Goal: Register for event/course

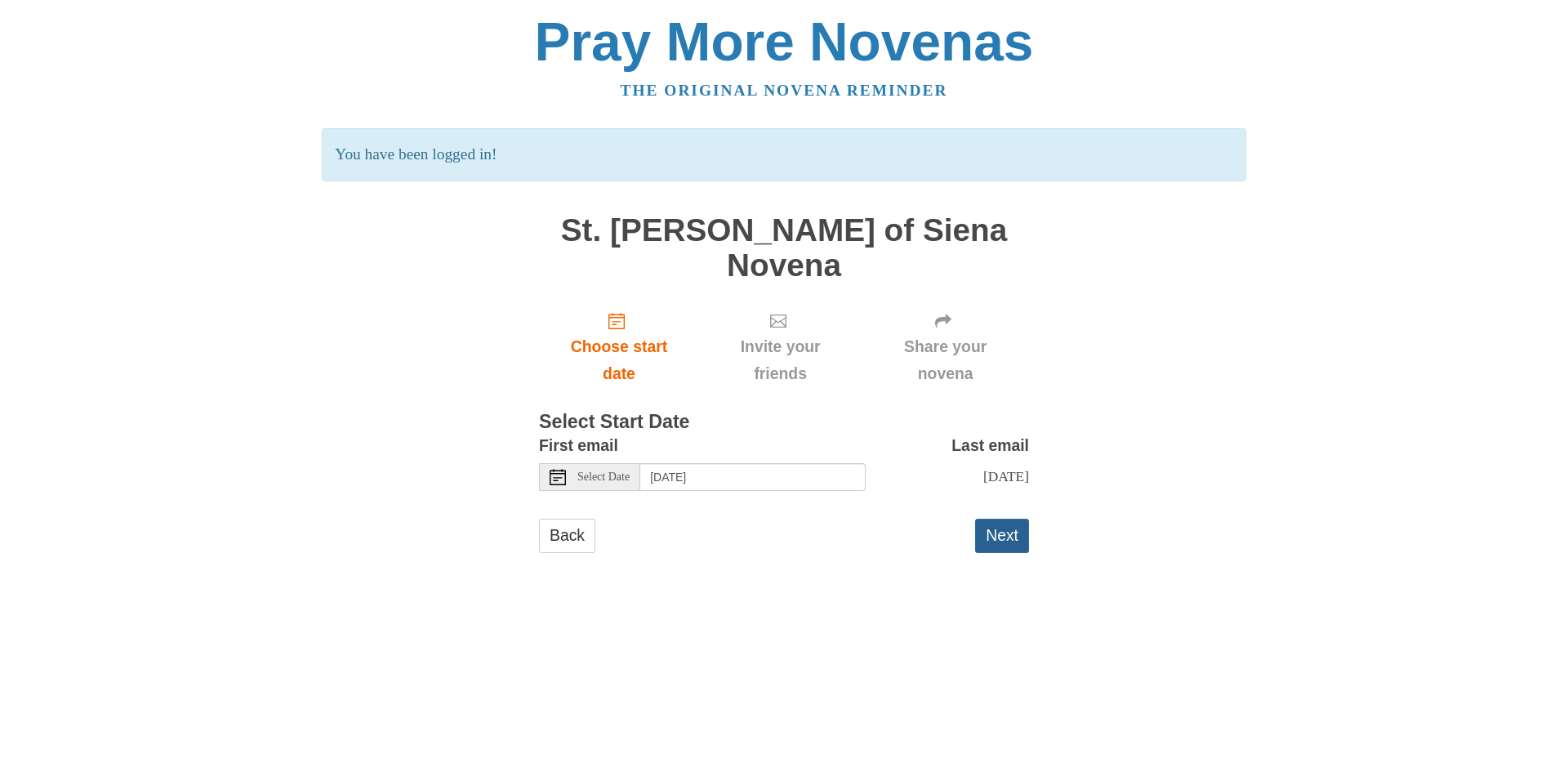
click at [1000, 518] on button "Next" at bounding box center [1002, 535] width 54 height 34
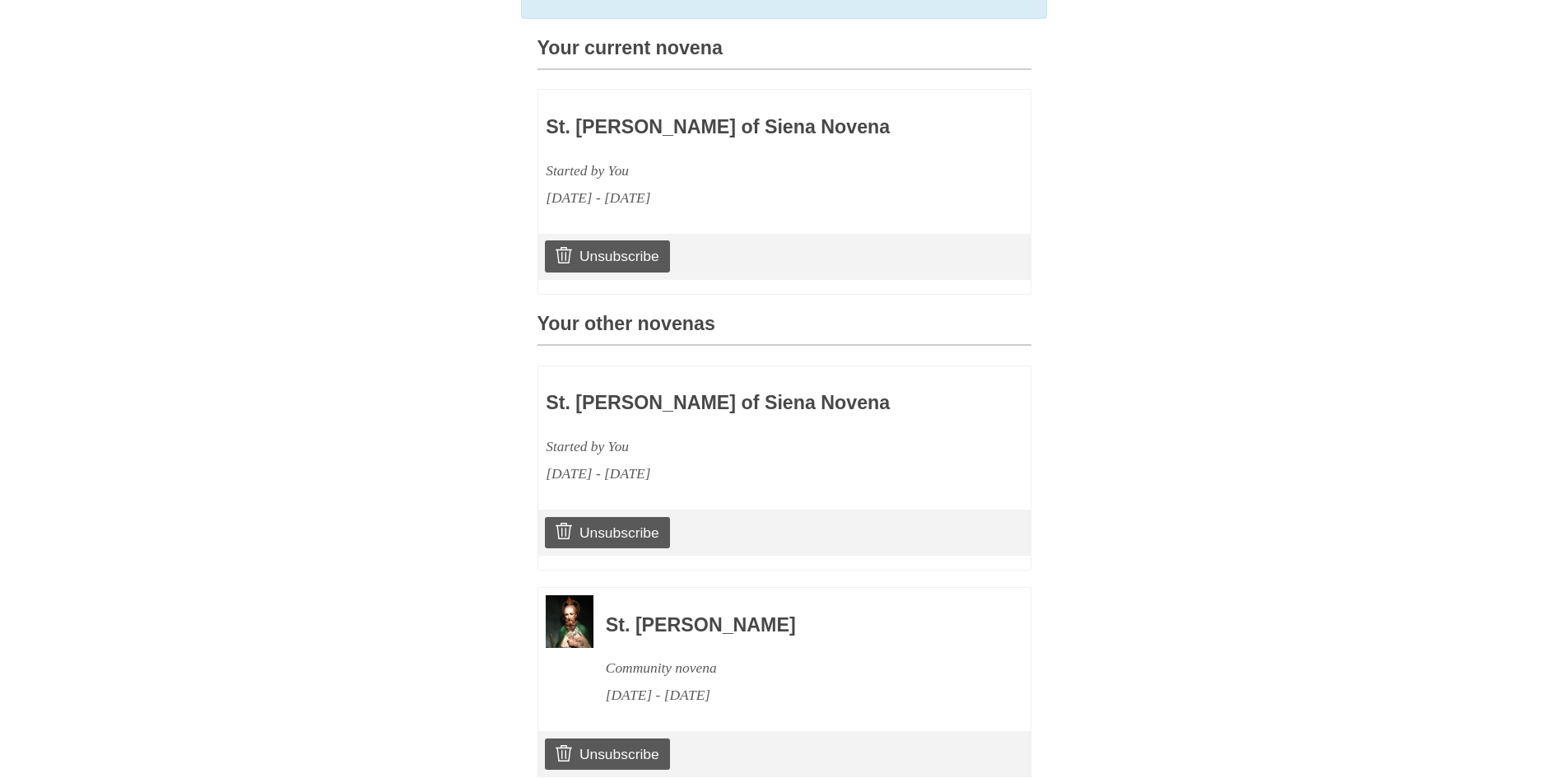
scroll to position [494, 0]
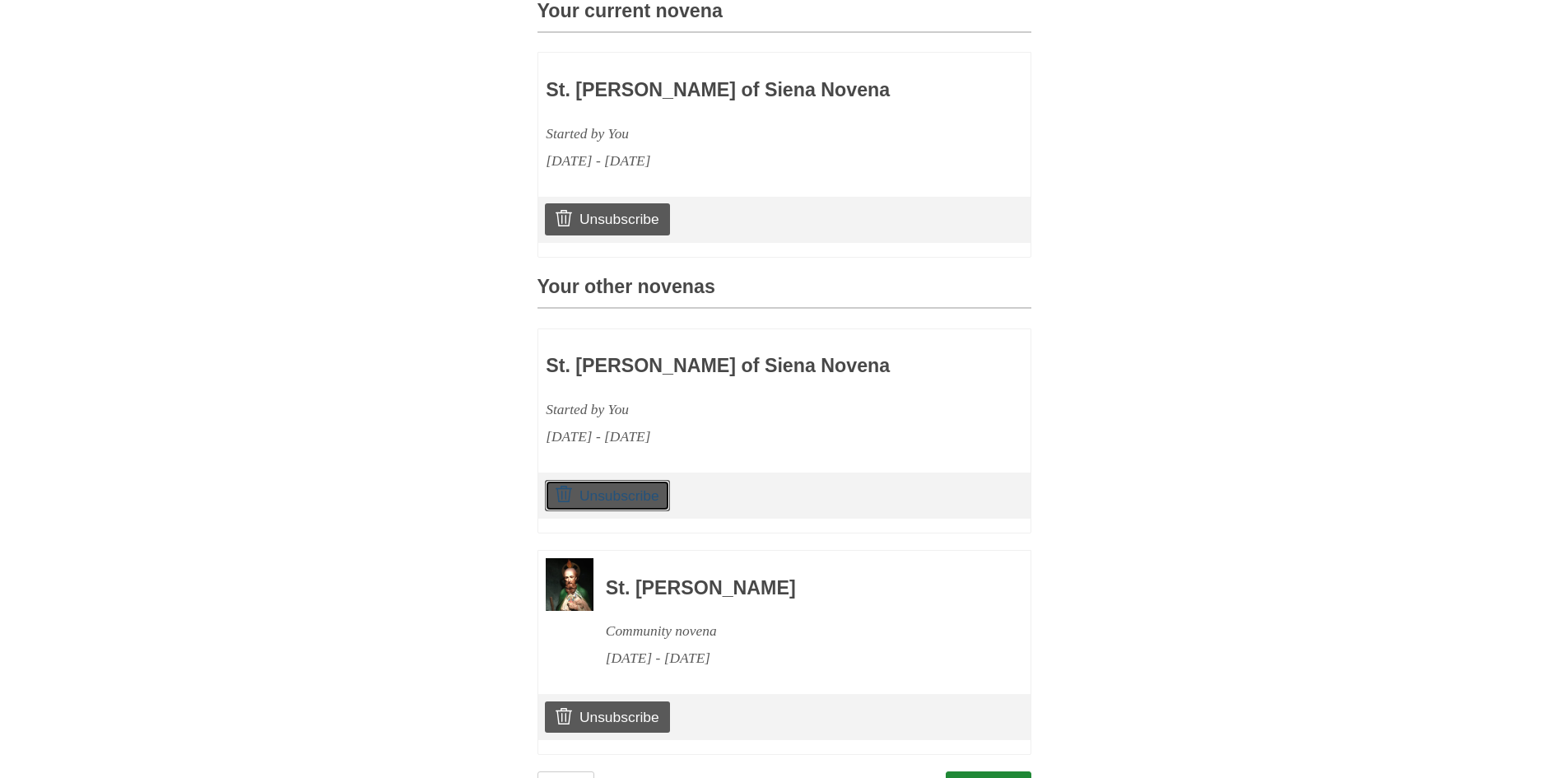
drag, startPoint x: 603, startPoint y: 485, endPoint x: 847, endPoint y: 113, distance: 444.9
click at [603, 485] on link "Unsubscribe" at bounding box center [607, 495] width 124 height 31
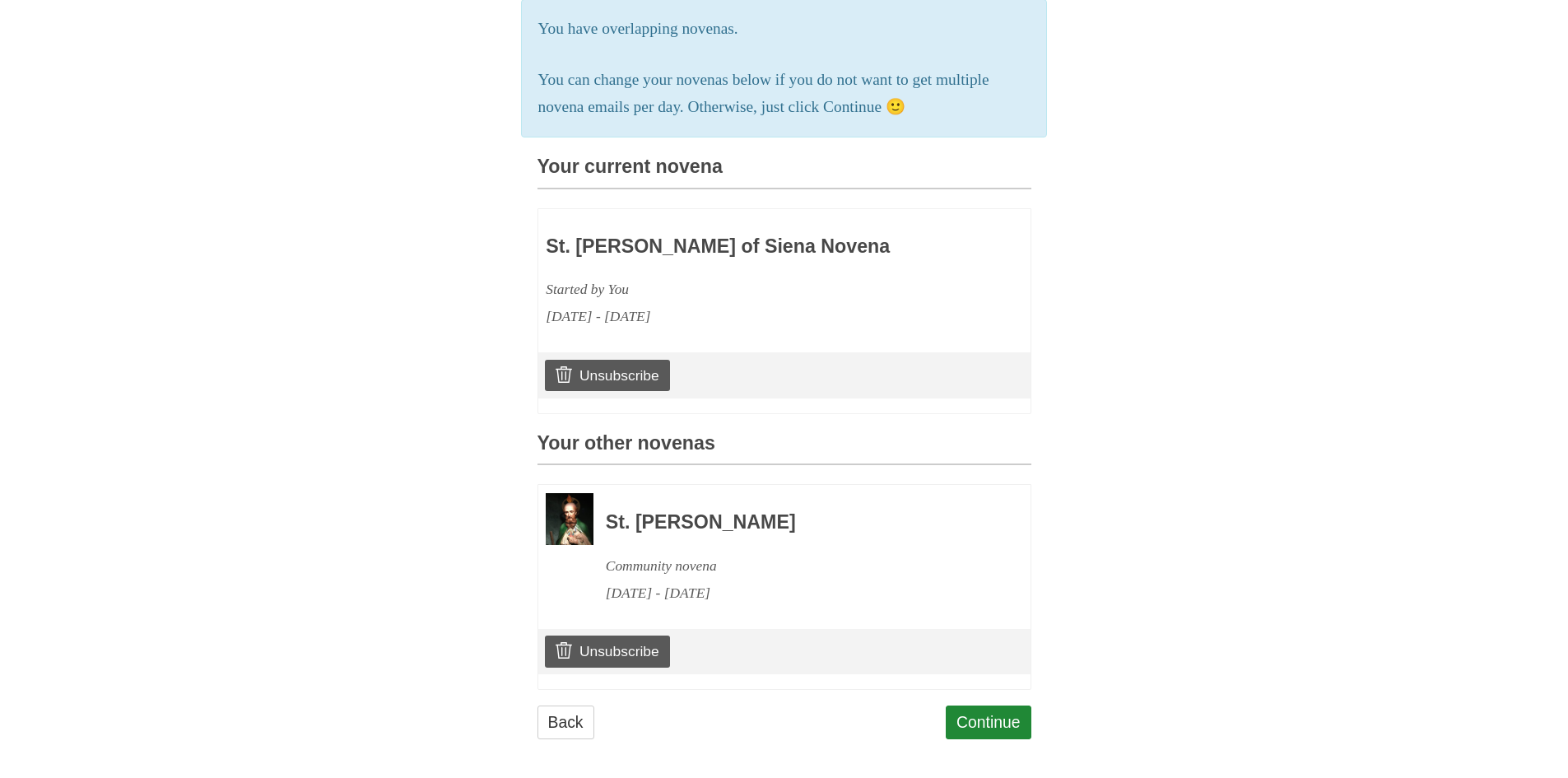
scroll to position [418, 0]
drag, startPoint x: 630, startPoint y: 639, endPoint x: 863, endPoint y: 98, distance: 589.0
click at [630, 639] on link "Unsubscribe" at bounding box center [607, 649] width 124 height 31
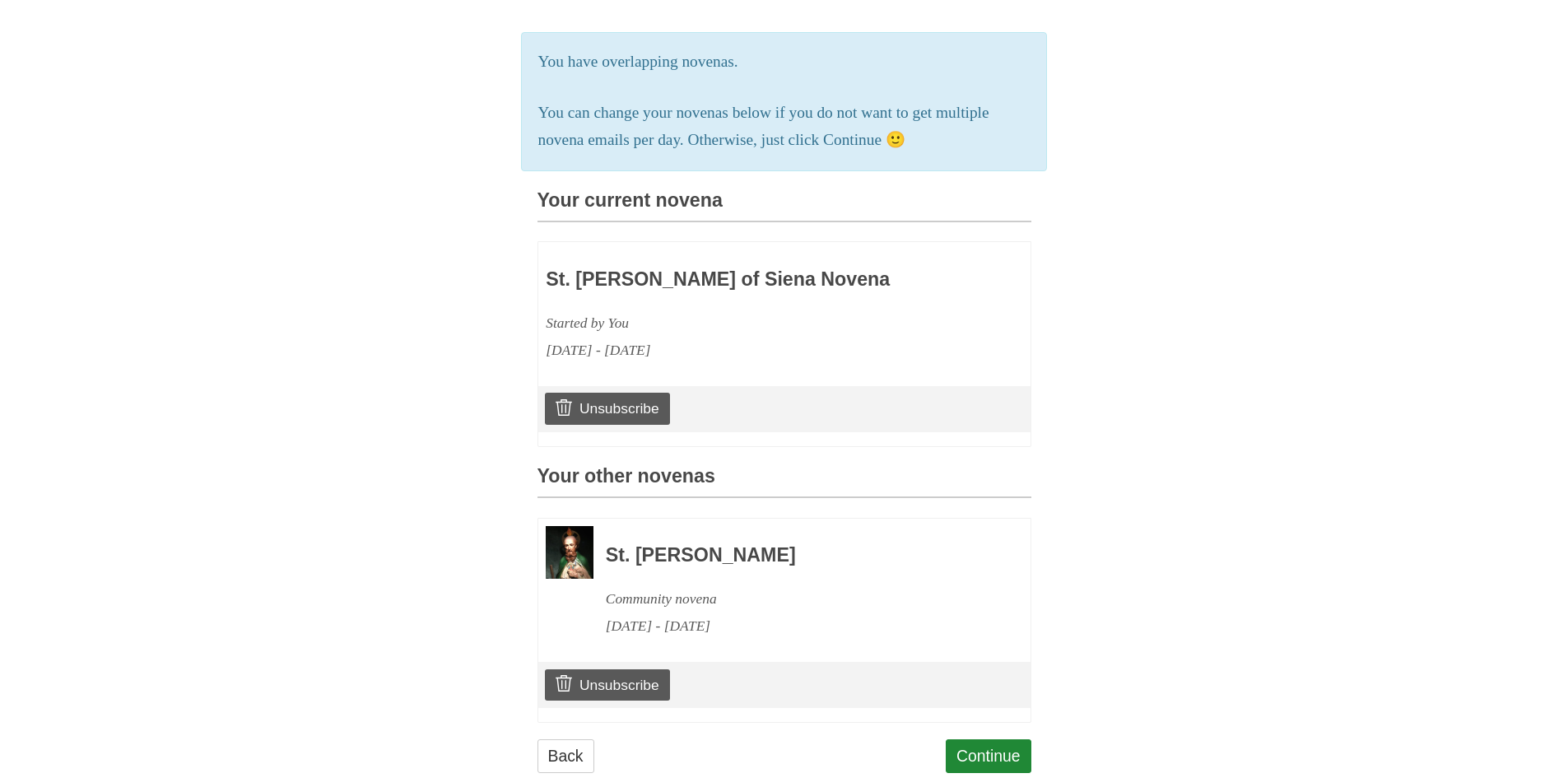
scroll to position [329, 0]
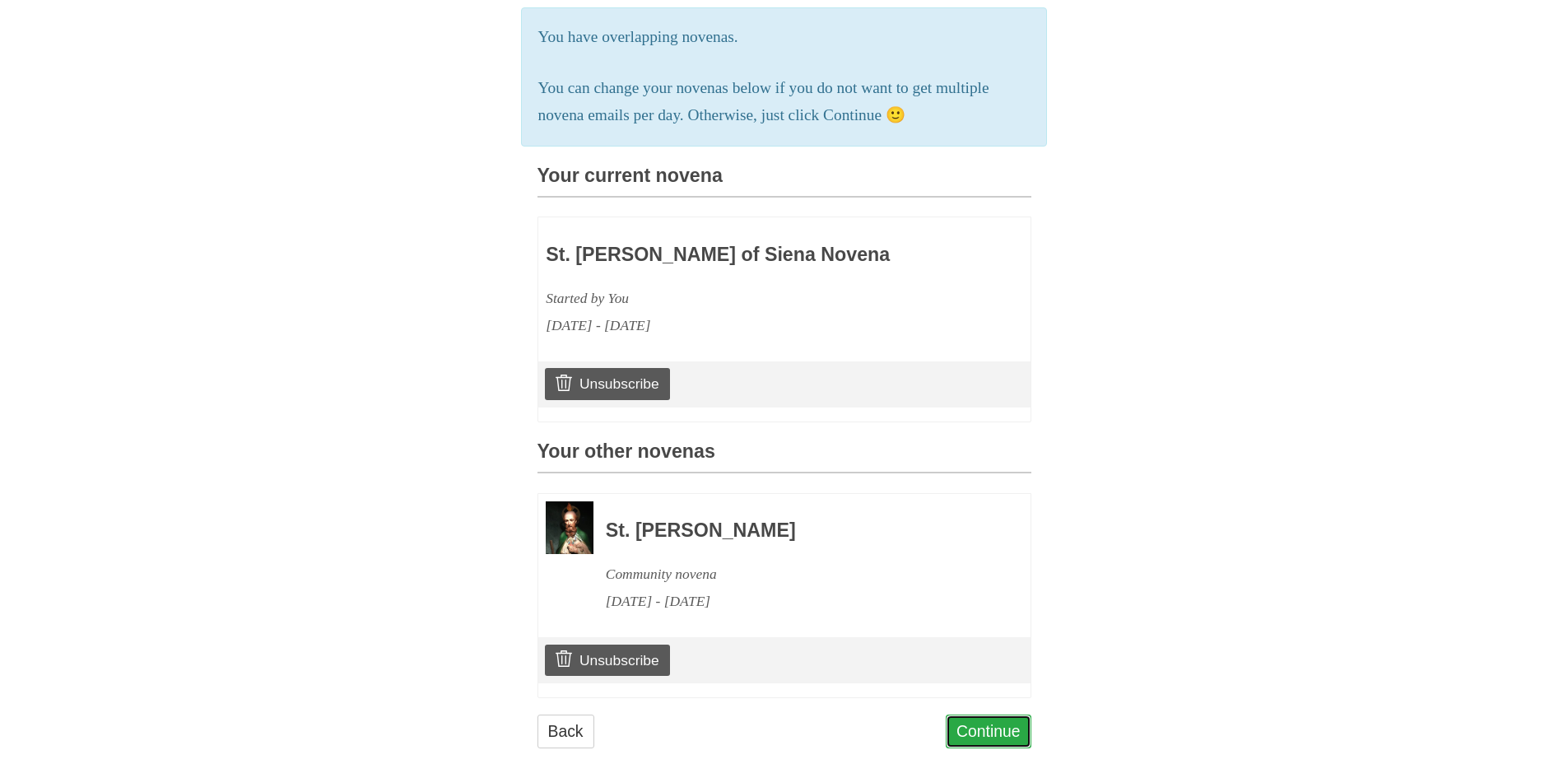
click at [977, 727] on link "Continue" at bounding box center [988, 732] width 86 height 34
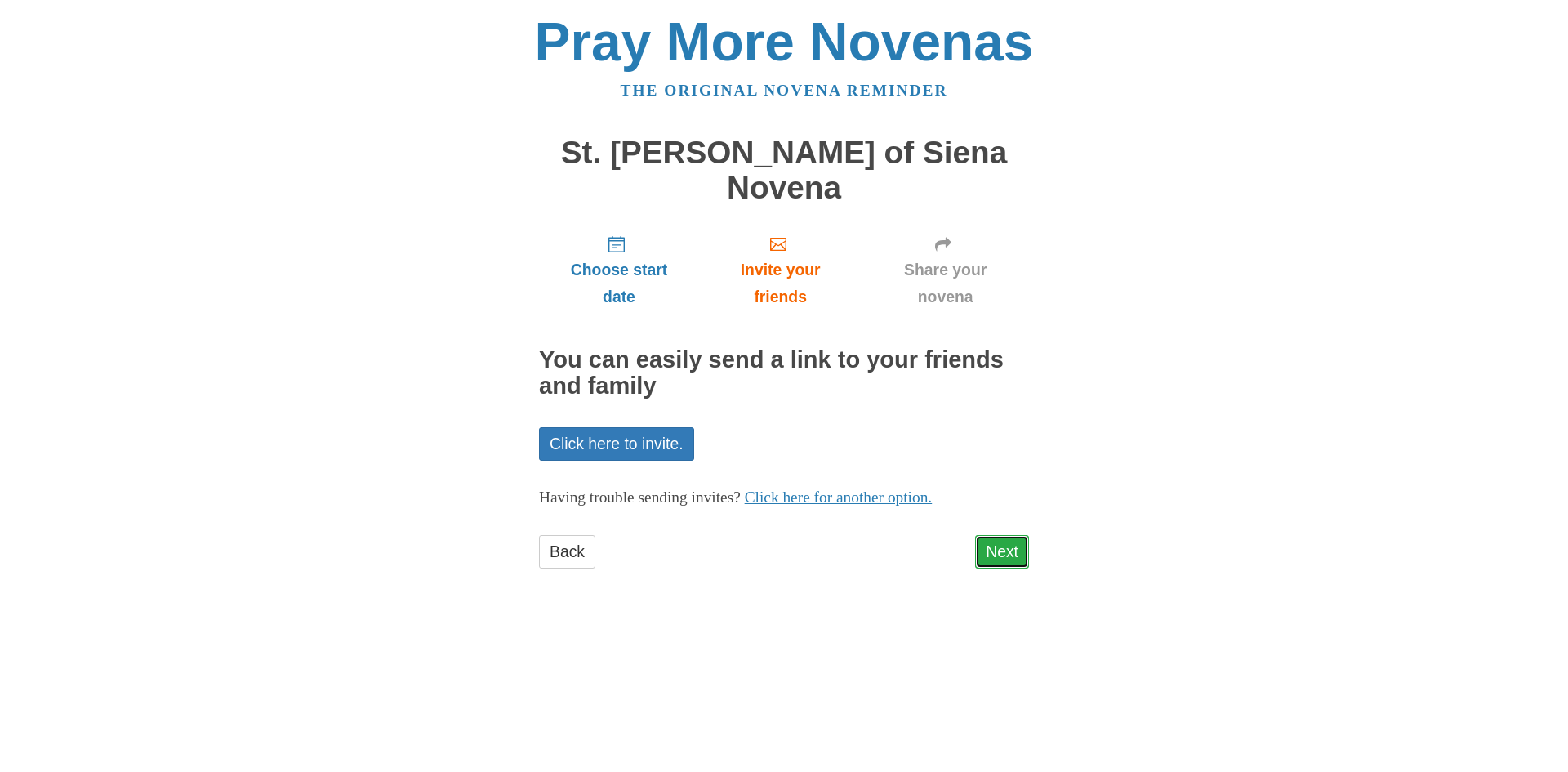
click at [995, 535] on link "Next" at bounding box center [1002, 552] width 54 height 34
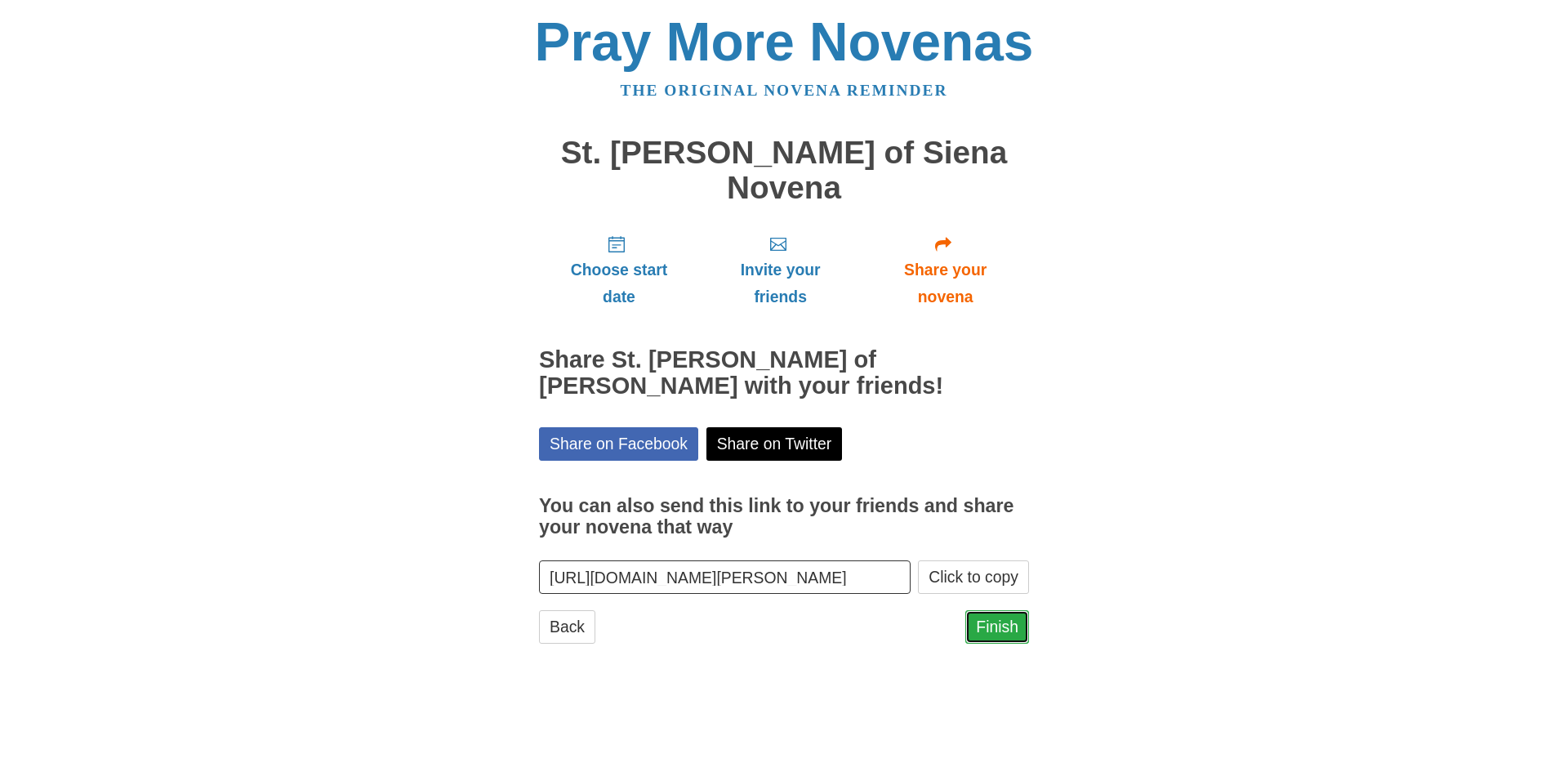
click at [995, 610] on link "Finish" at bounding box center [997, 627] width 64 height 34
